Goal: Find specific page/section

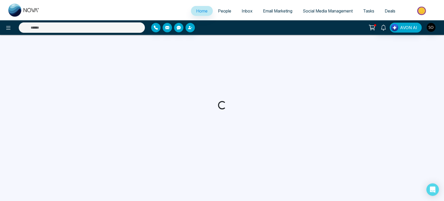
select select "*"
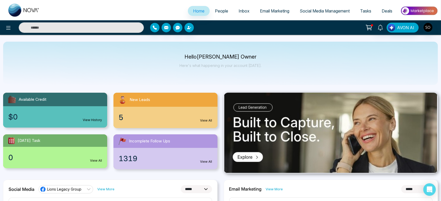
click at [218, 11] on span "People" at bounding box center [221, 10] width 13 height 5
